Goal: Navigation & Orientation: Find specific page/section

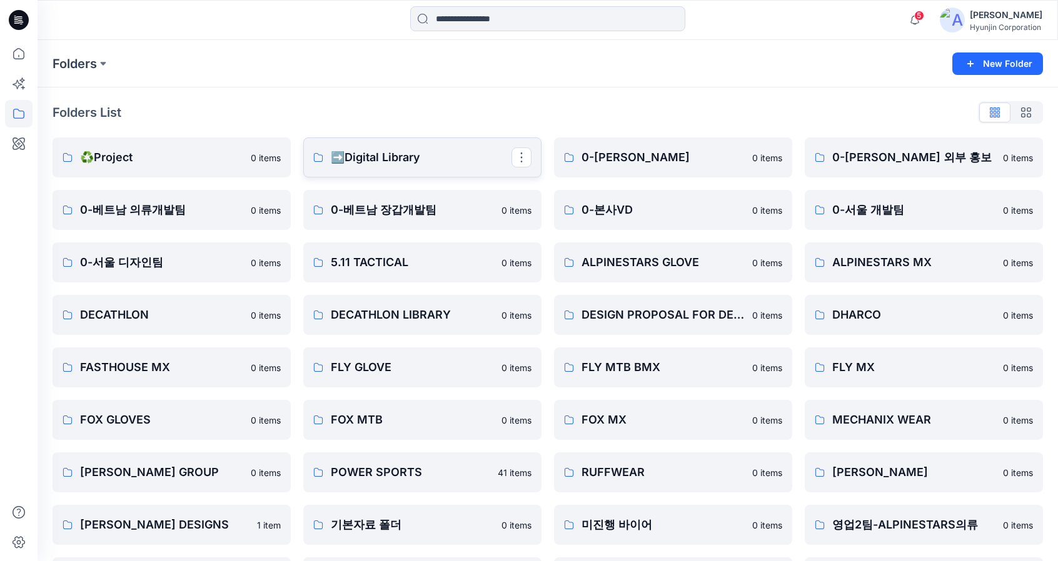
click at [390, 166] on p "➡️Digital Library" at bounding box center [421, 158] width 181 height 18
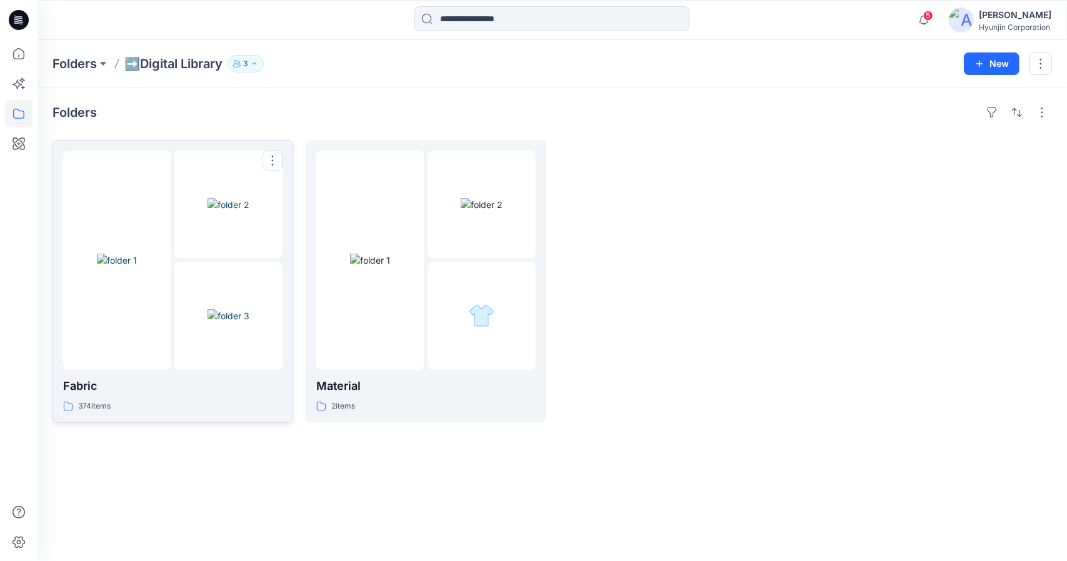
click at [283, 339] on link "Fabric 374 items" at bounding box center [173, 281] width 241 height 283
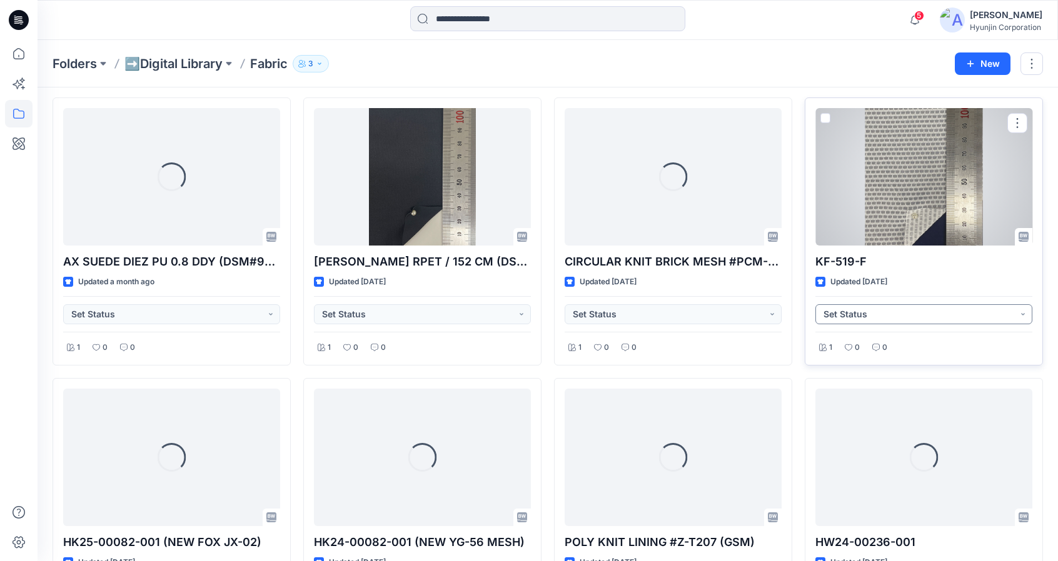
scroll to position [63, 0]
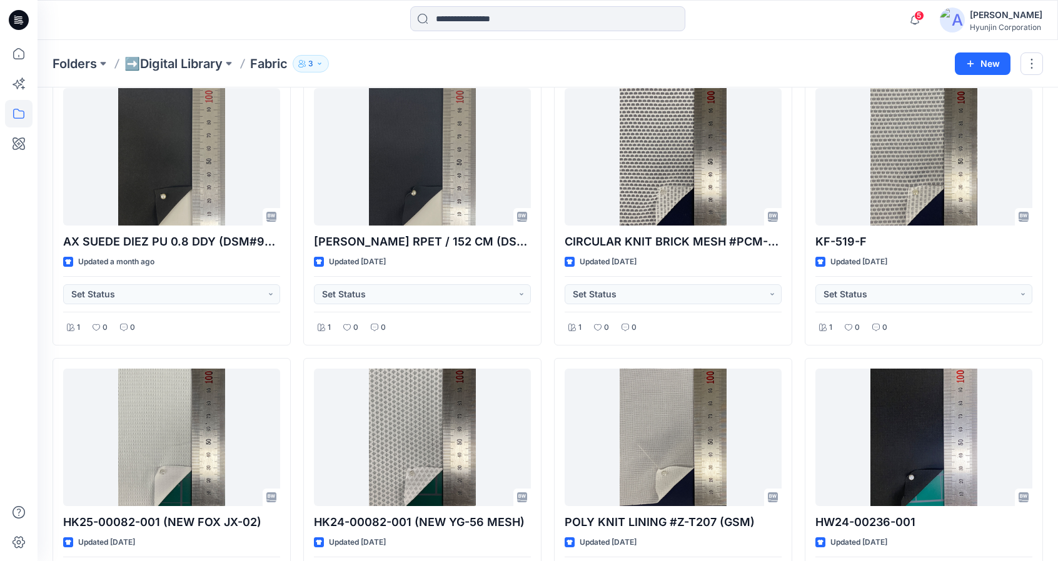
click at [313, 62] on p "3" at bounding box center [310, 64] width 5 height 14
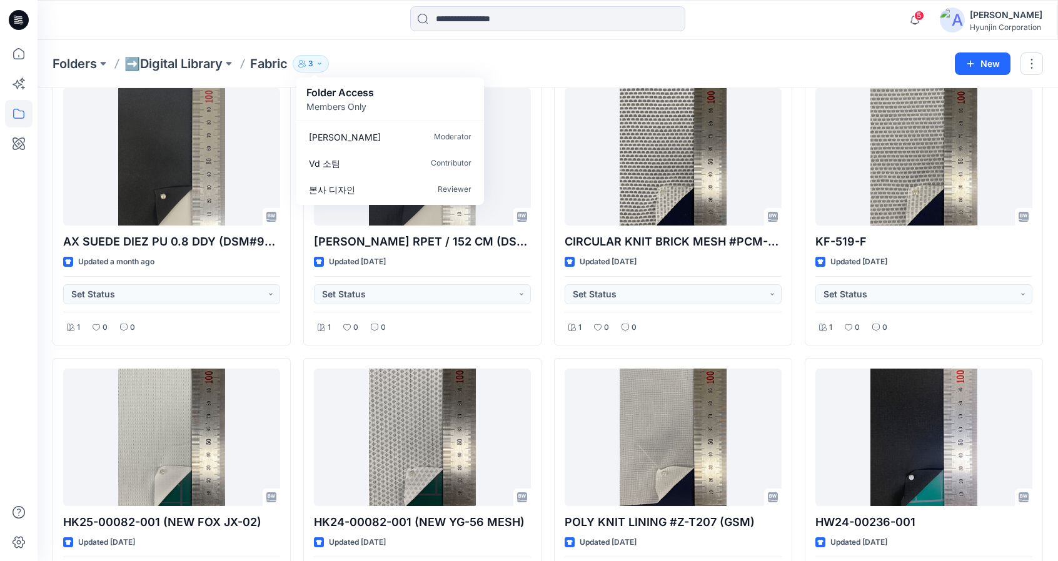
click at [809, 63] on div "Folders ➡️Digital Library Fabric 3 Folder Access Members Only [PERSON_NAME] Mod…" at bounding box center [499, 64] width 893 height 18
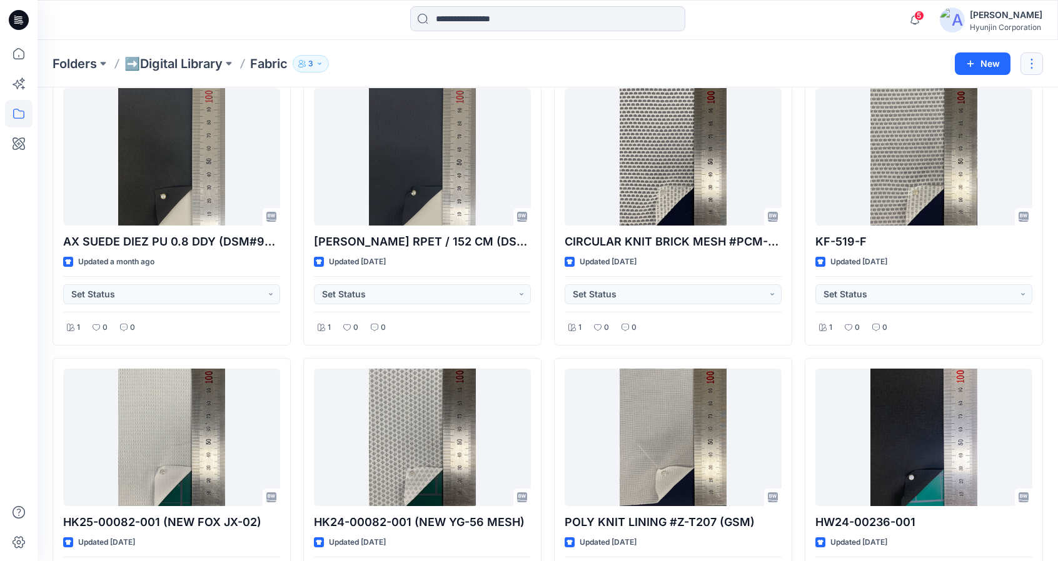
click at [1035, 63] on button "button" at bounding box center [1031, 64] width 23 height 23
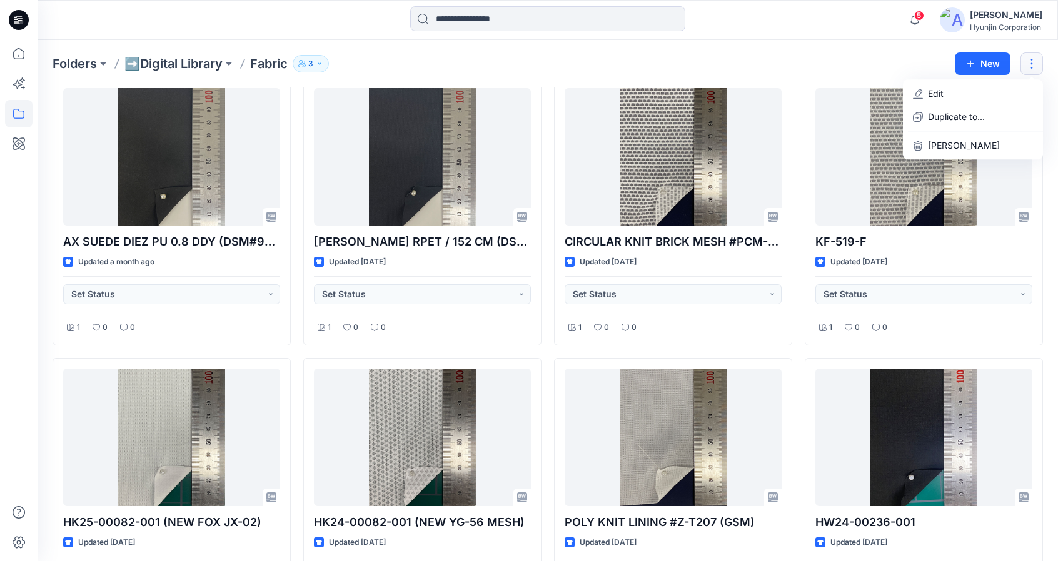
click at [313, 71] on button "3" at bounding box center [311, 64] width 36 height 18
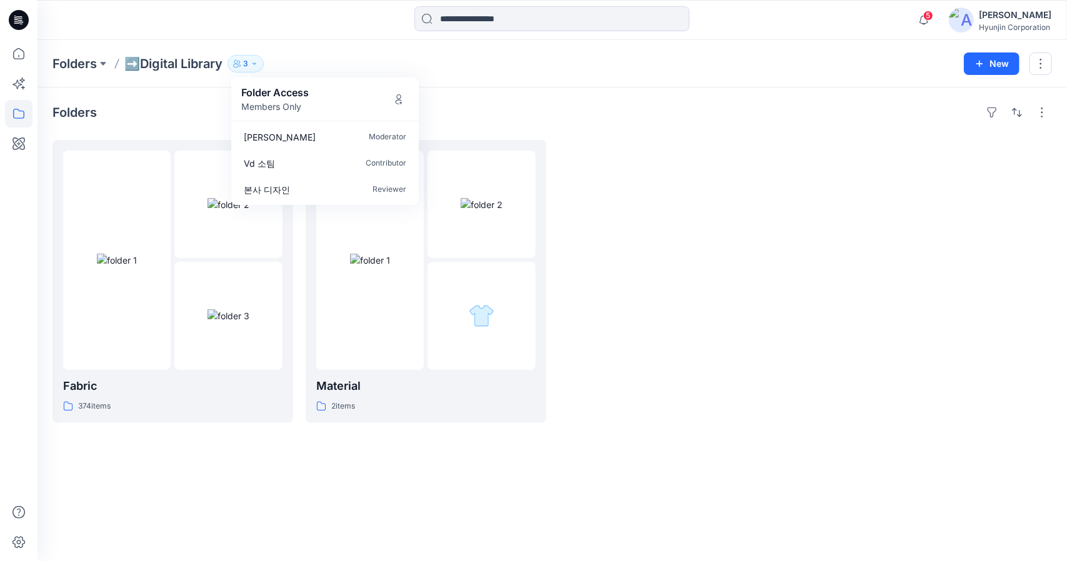
click at [247, 64] on p "3" at bounding box center [245, 64] width 5 height 14
click at [248, 61] on p "3" at bounding box center [245, 64] width 5 height 14
click at [401, 97] on icon "Manage Users" at bounding box center [399, 99] width 10 height 10
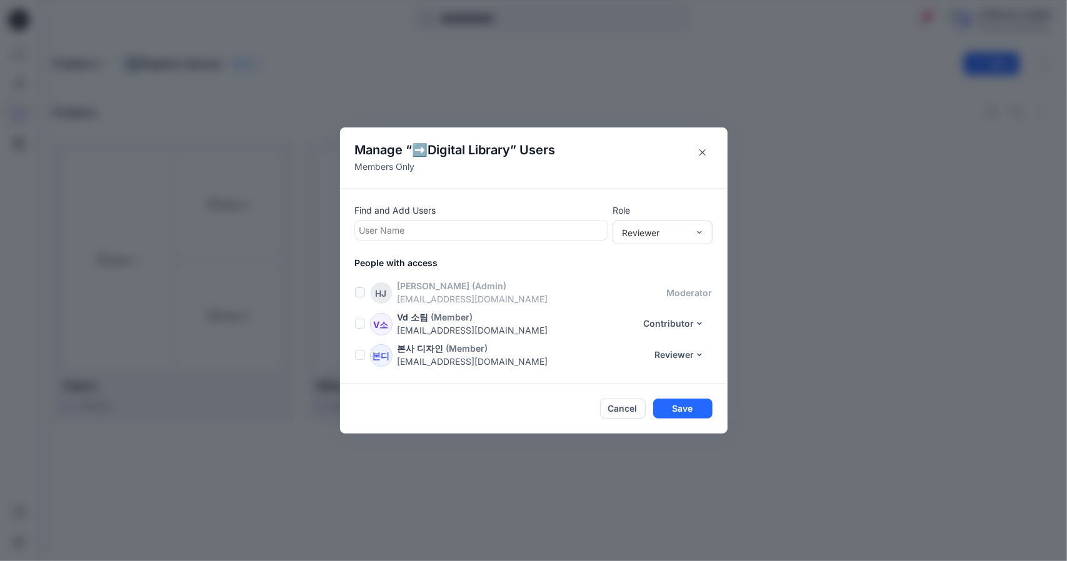
click at [499, 233] on div at bounding box center [481, 231] width 244 height 16
